Goal: Information Seeking & Learning: Learn about a topic

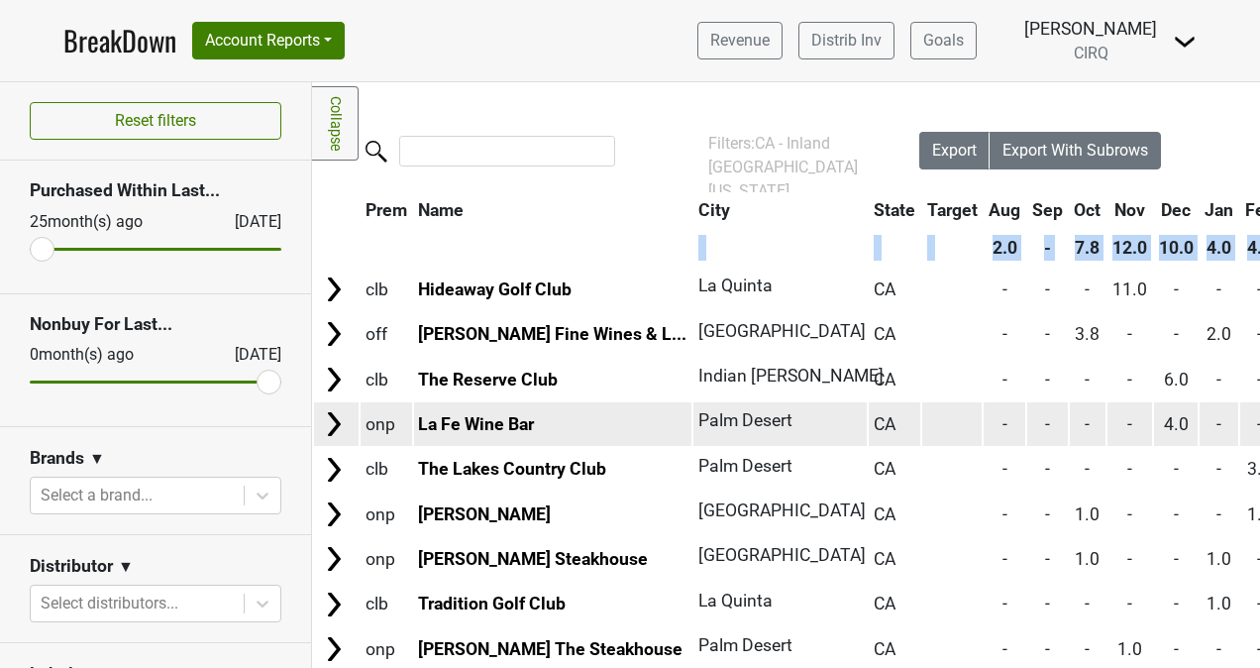
scroll to position [0, 396]
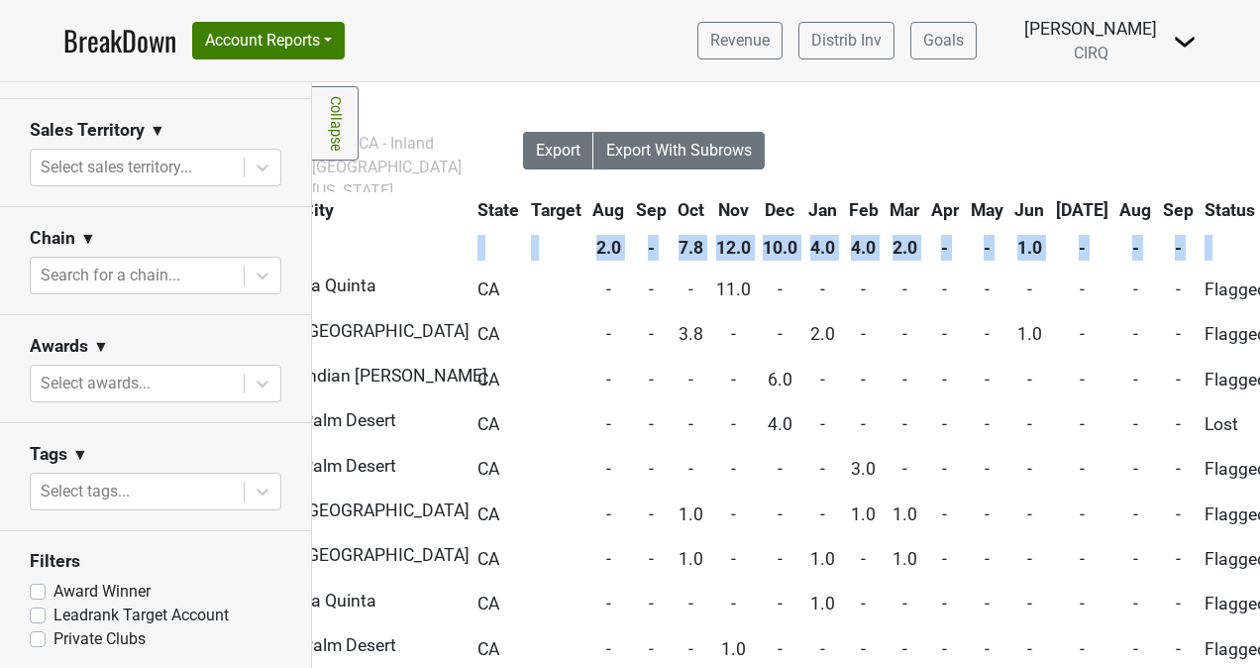
click at [133, 50] on link "BreakDown" at bounding box center [119, 41] width 113 height 42
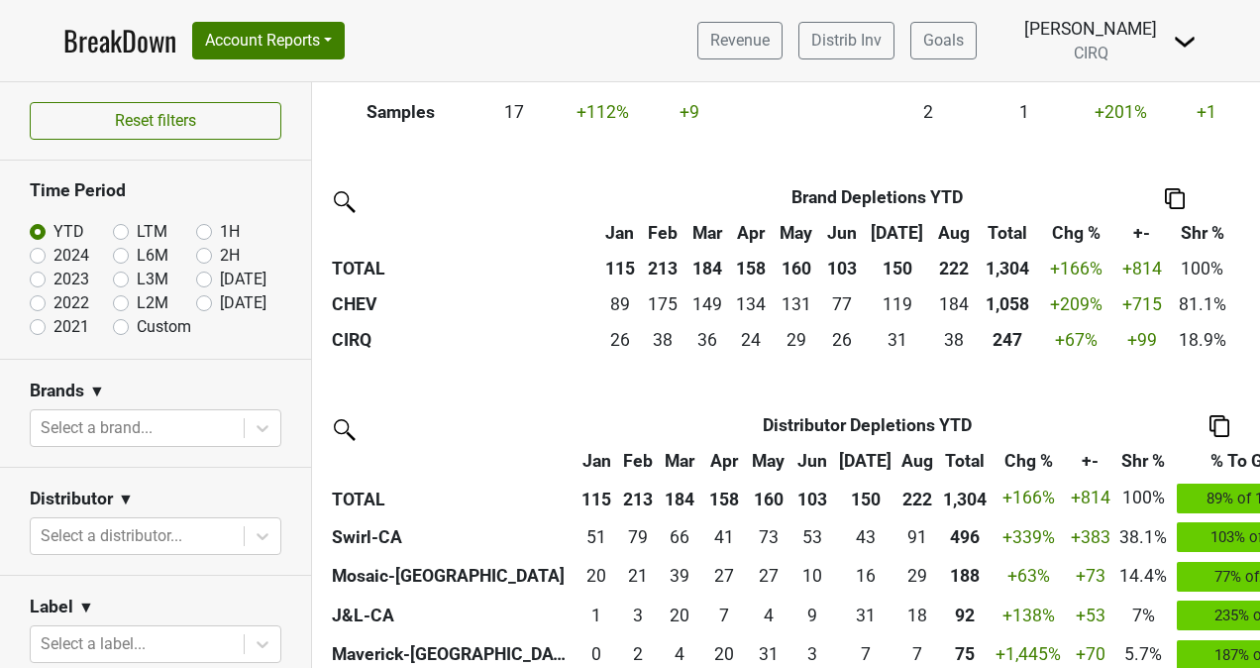
scroll to position [373, 0]
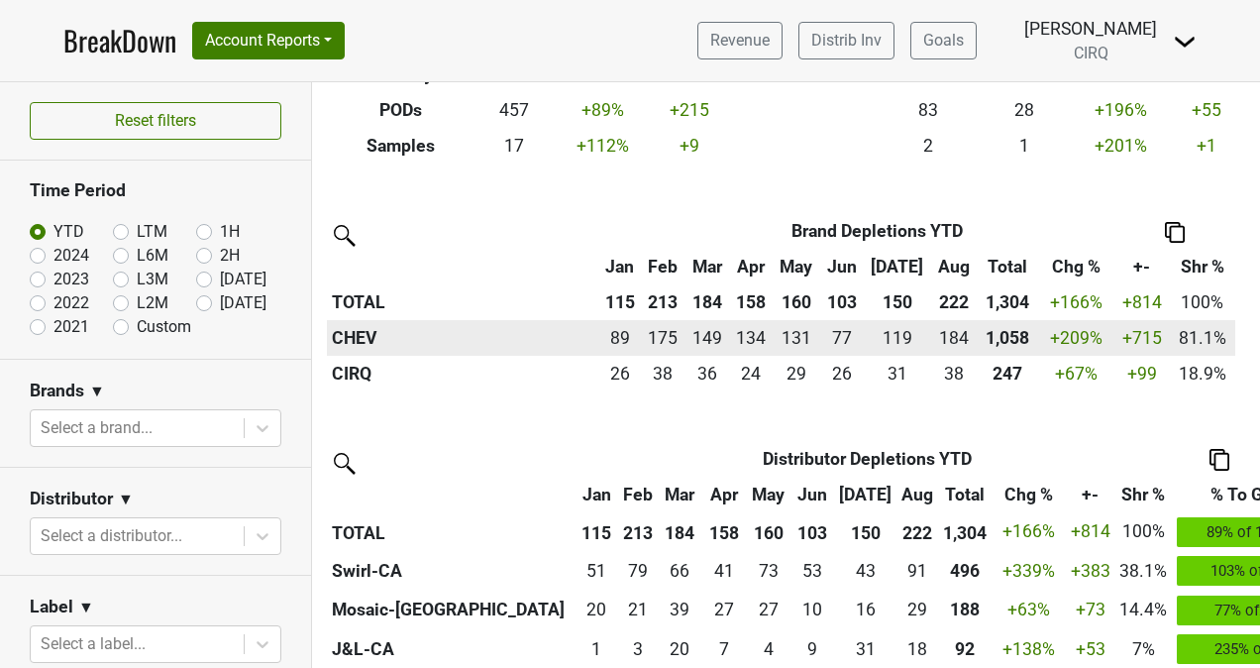
click at [363, 337] on th "CHEV" at bounding box center [463, 338] width 272 height 36
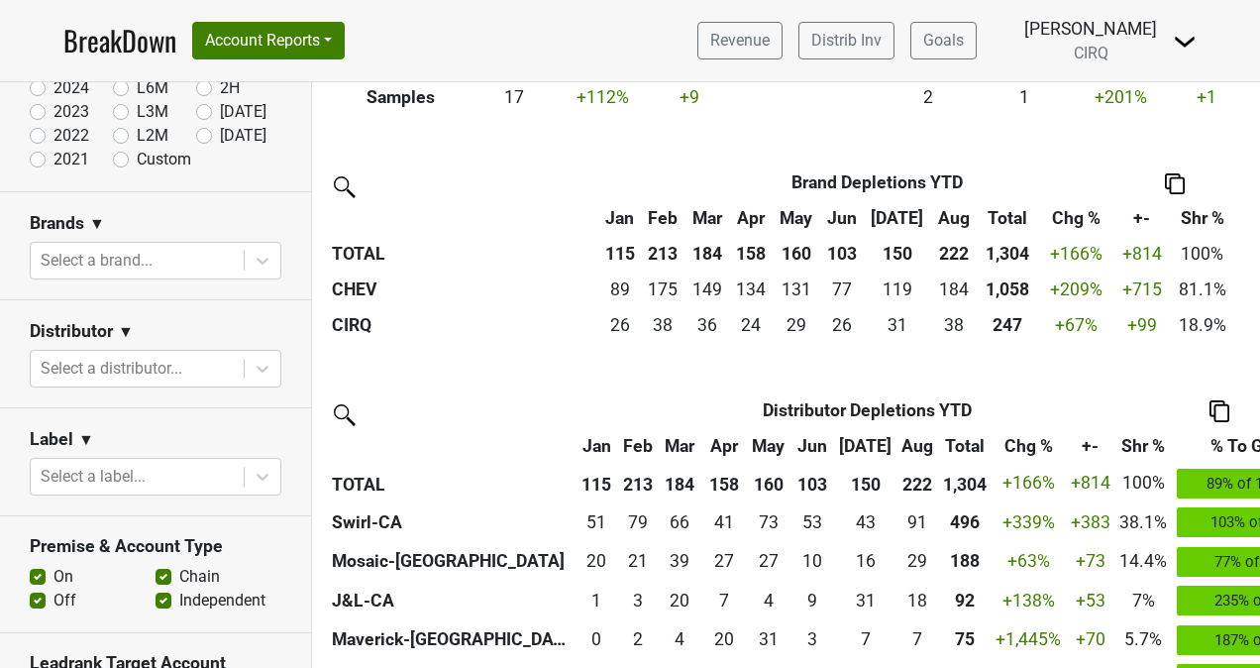
scroll to position [172, 0]
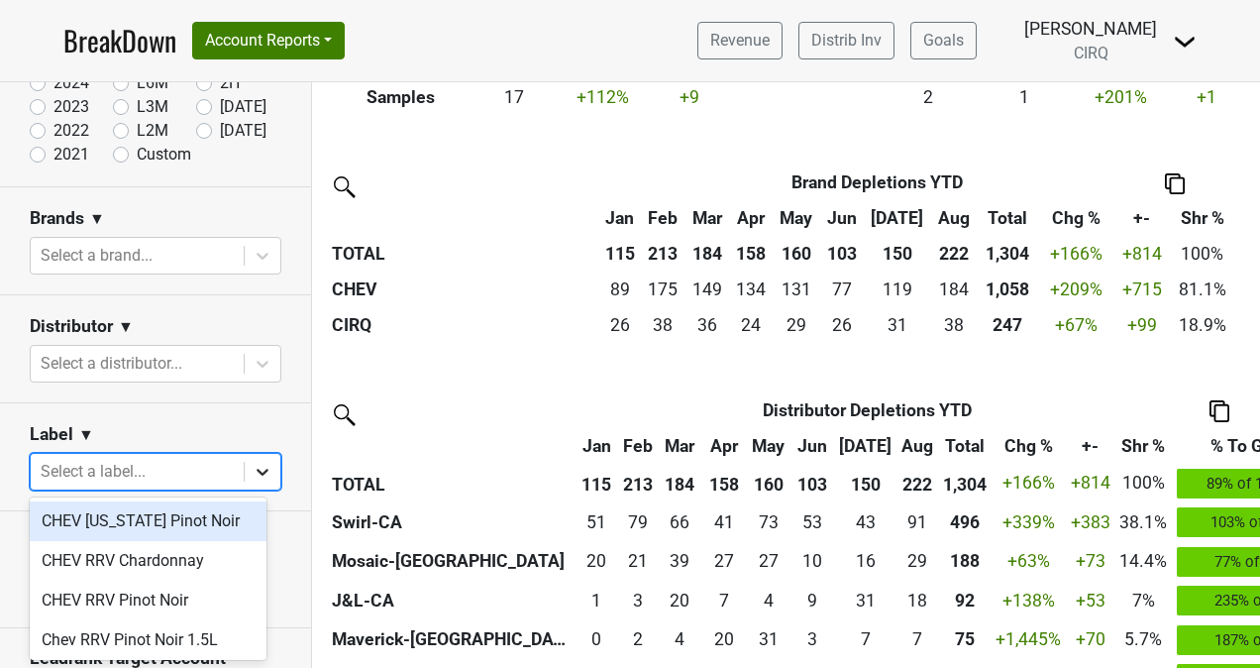
click at [245, 476] on div at bounding box center [263, 472] width 36 height 36
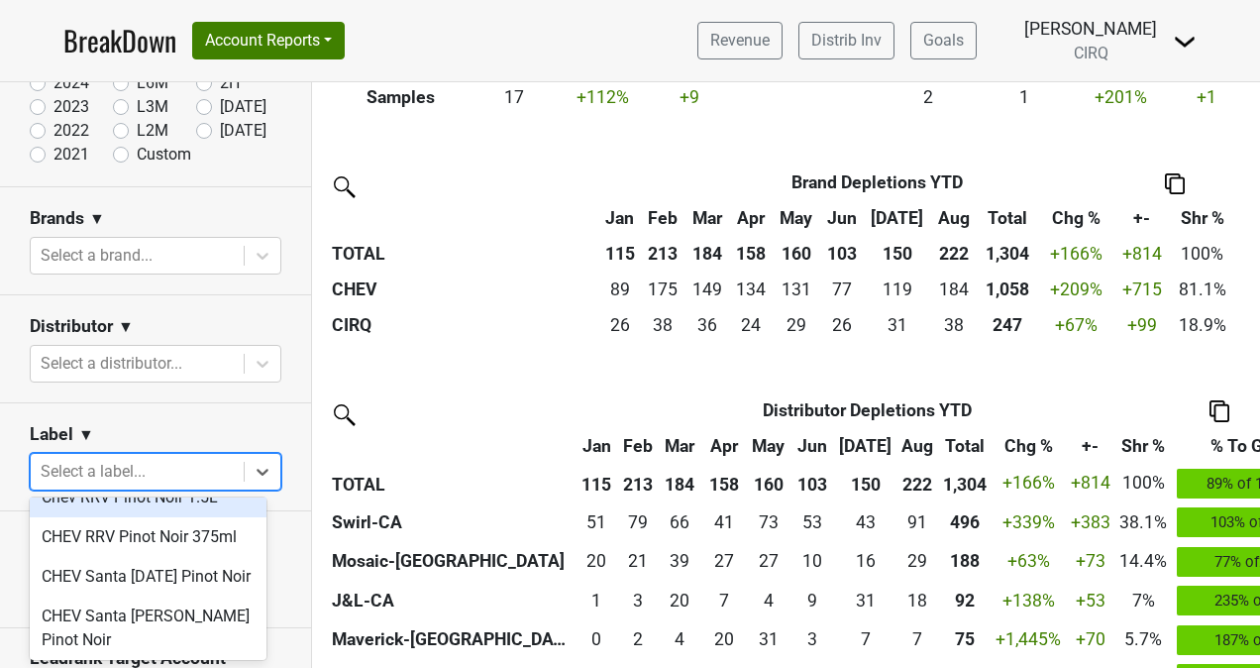
scroll to position [146, 0]
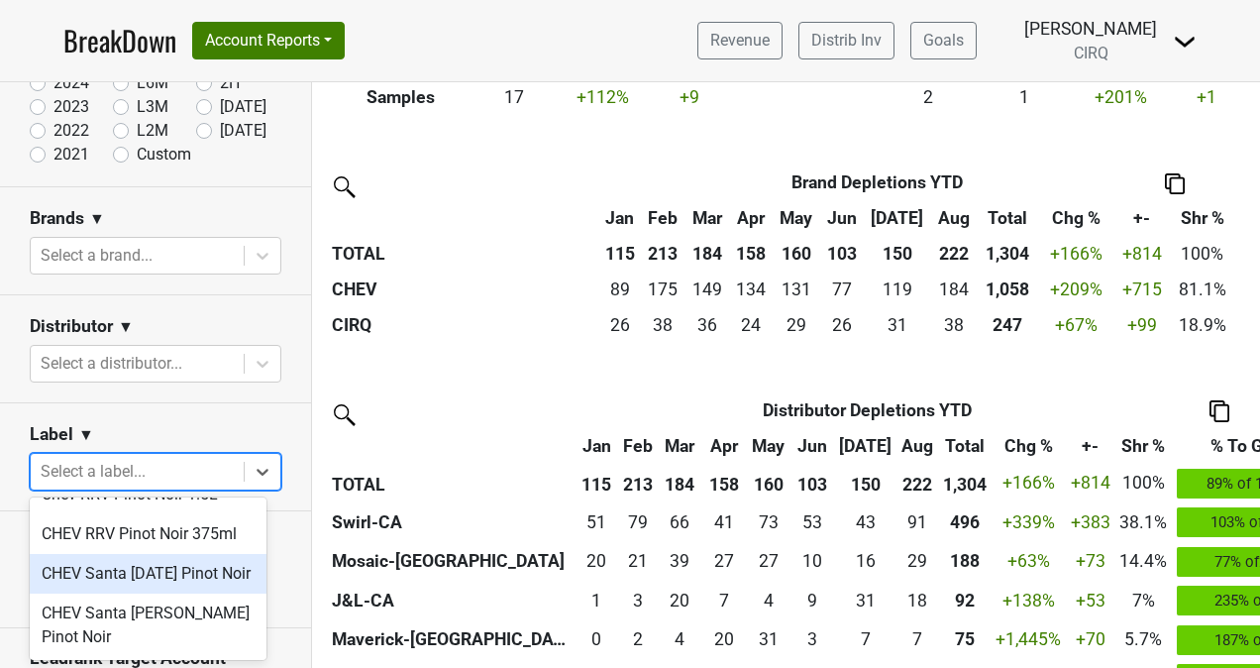
click at [176, 589] on div "CHEV Santa [DATE] Pinot Noir" at bounding box center [148, 574] width 237 height 40
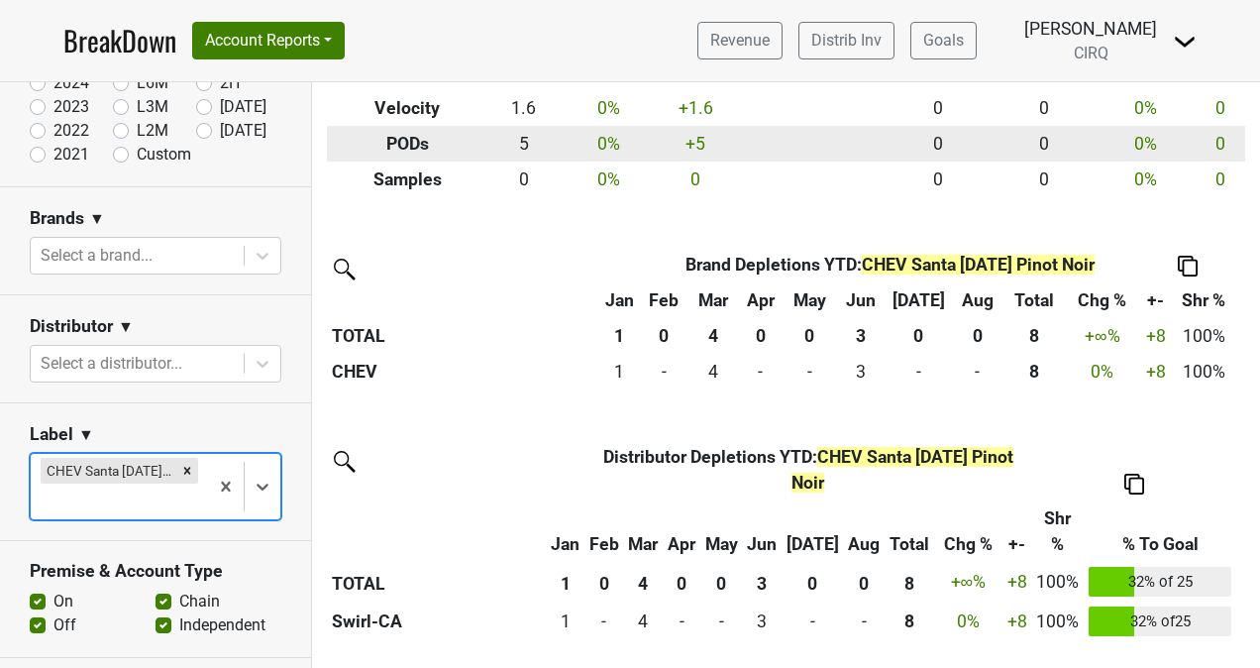
scroll to position [428, 0]
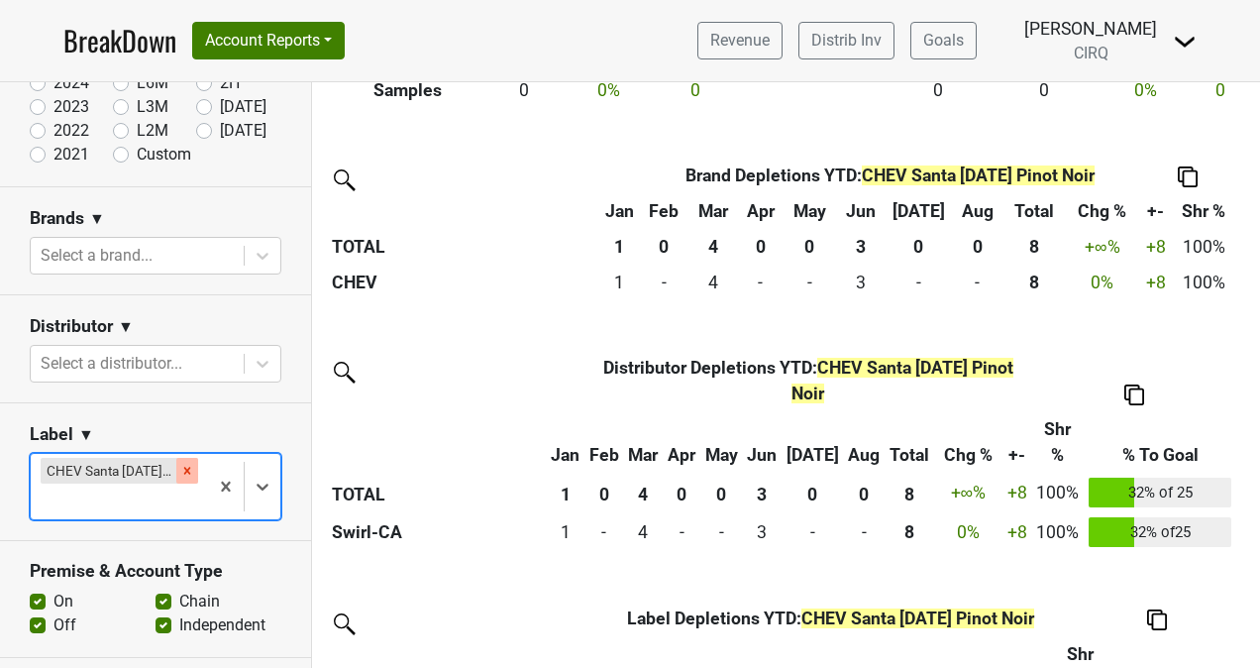
click at [184, 469] on icon "Remove CHEV Santa Lucia Pinot Noir" at bounding box center [187, 470] width 7 height 7
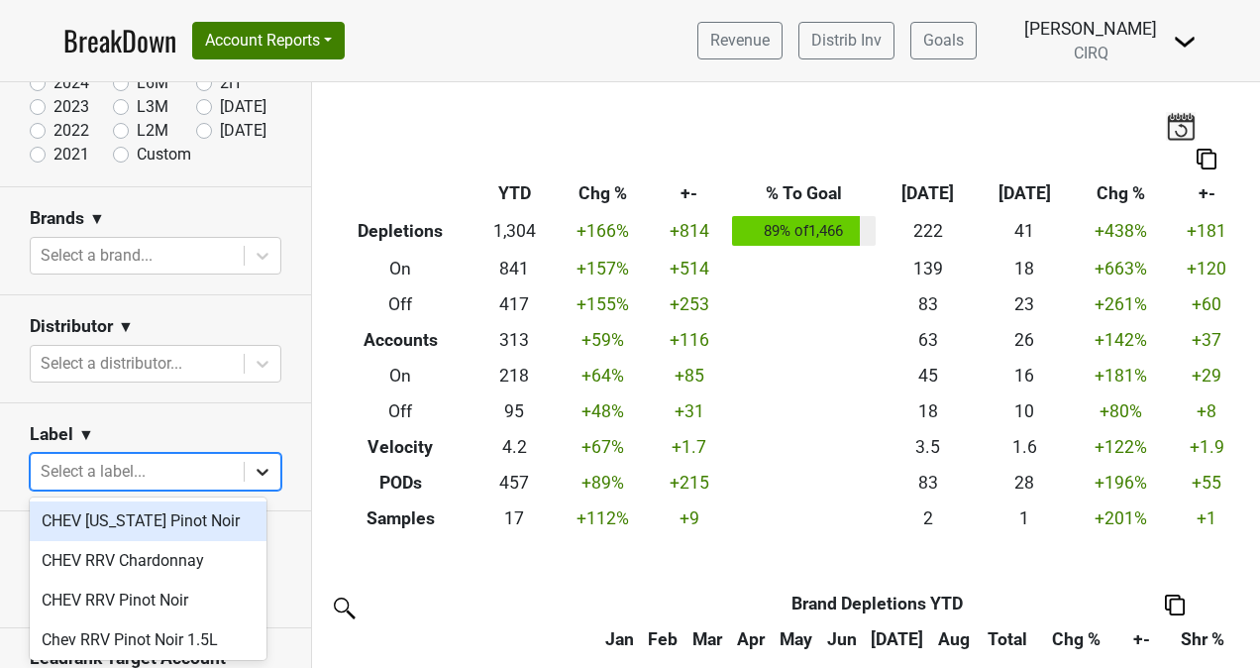
click at [253, 476] on icon at bounding box center [263, 472] width 20 height 20
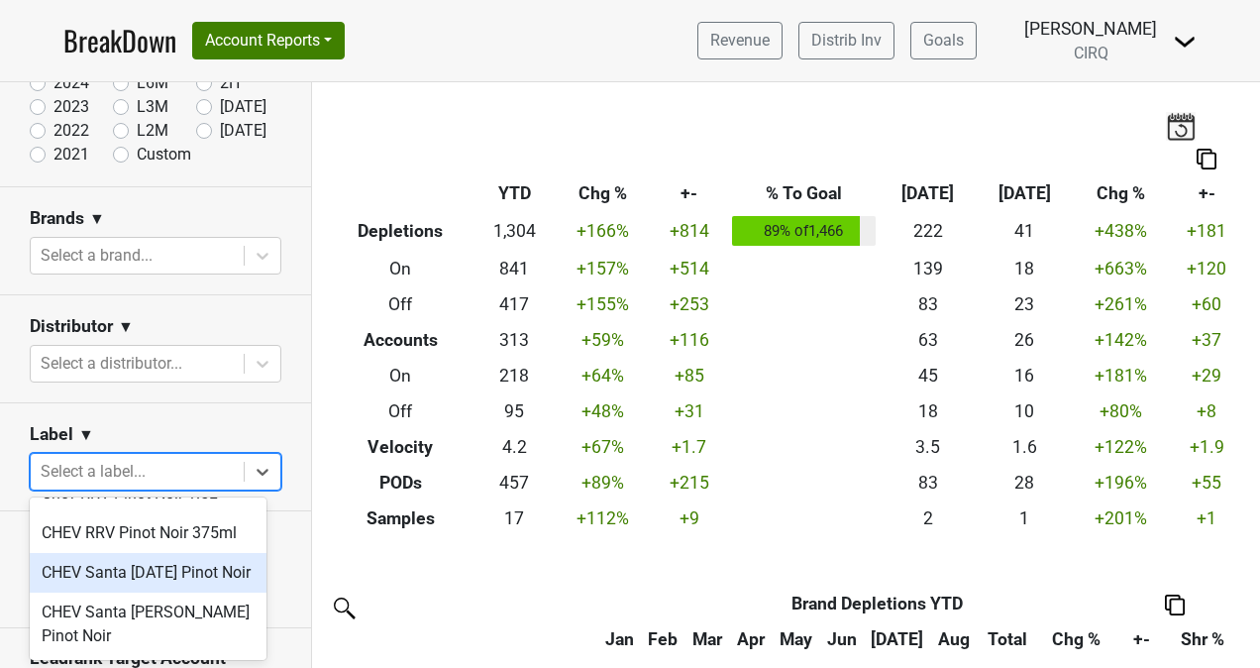
scroll to position [149, 0]
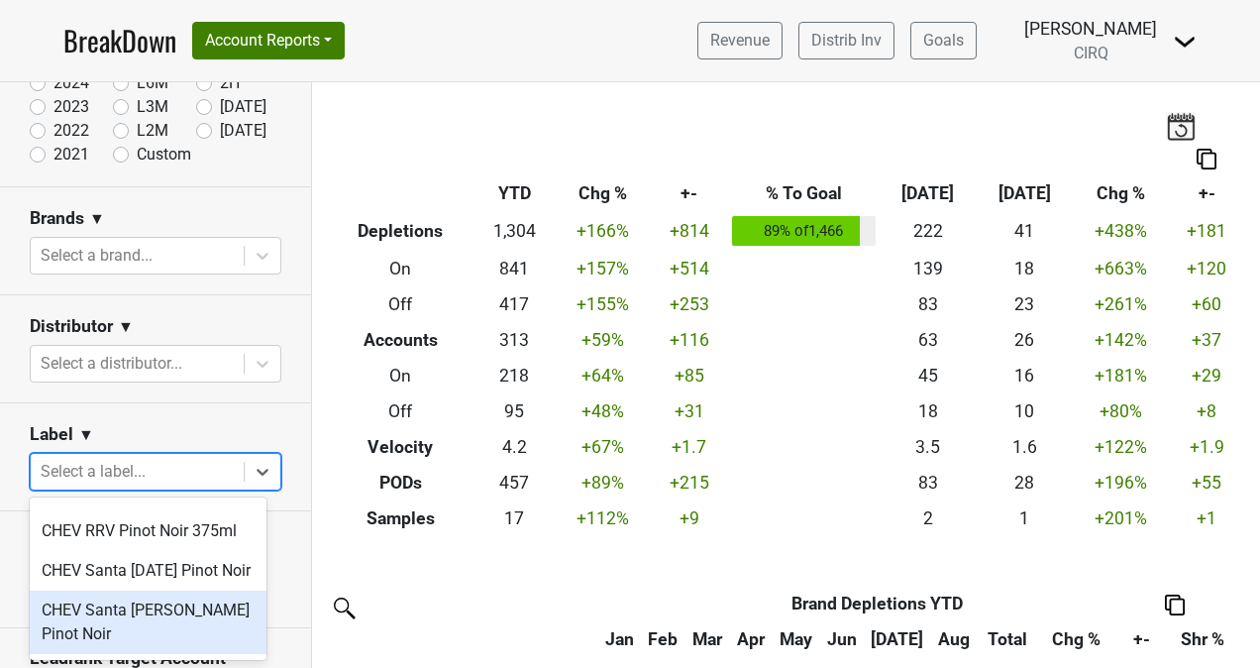
click at [155, 628] on div "CHEV Santa [PERSON_NAME] Pinot Noir" at bounding box center [148, 622] width 237 height 63
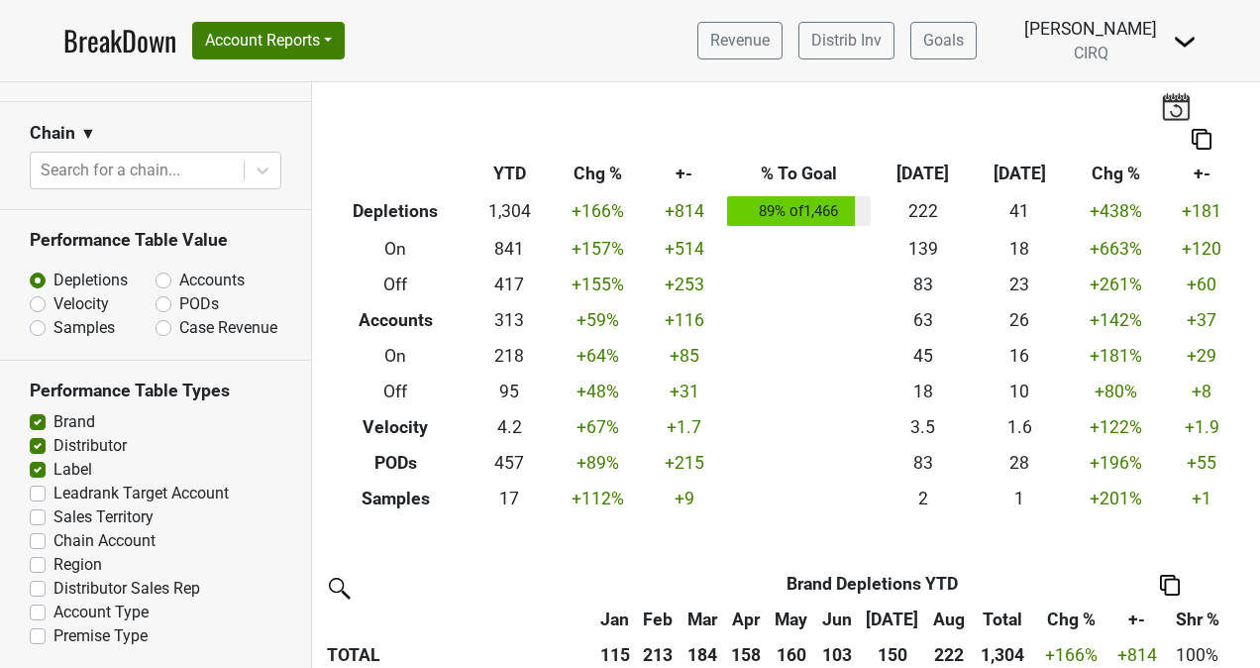
scroll to position [0, 5]
